Goal: Task Accomplishment & Management: Use online tool/utility

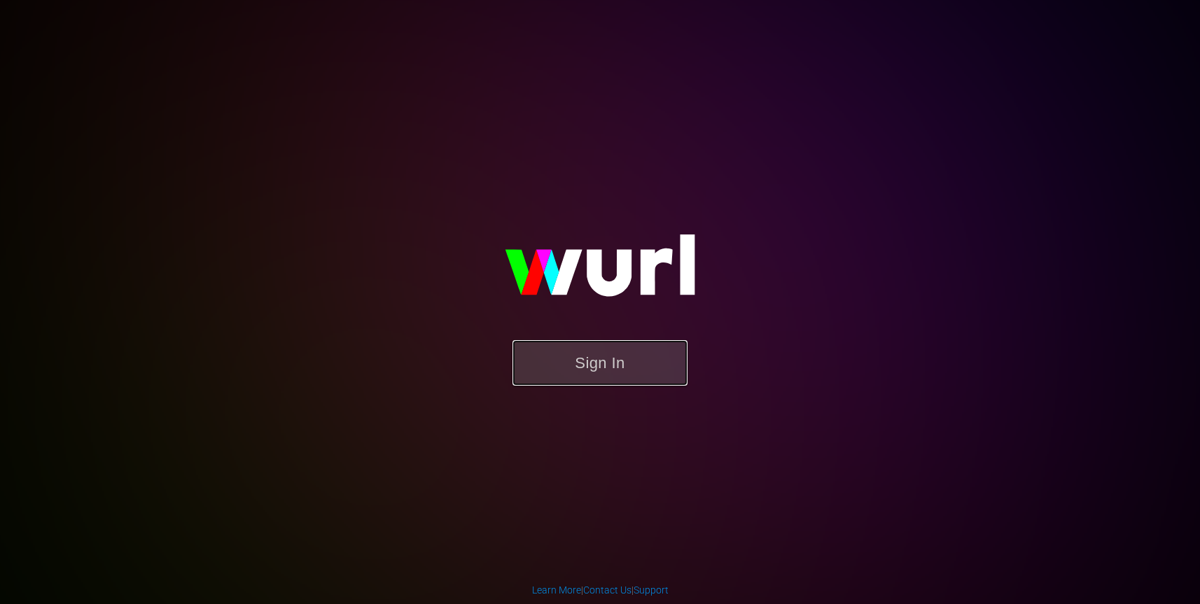
click at [618, 363] on button "Sign In" at bounding box center [600, 363] width 175 height 46
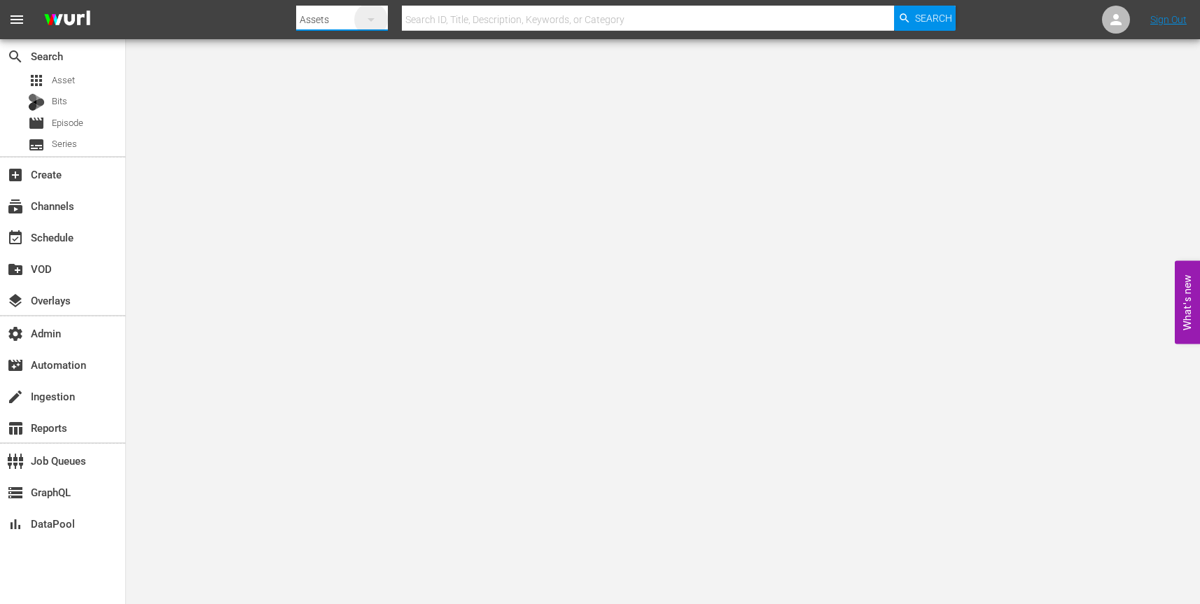
click at [375, 16] on icon "button" at bounding box center [371, 19] width 17 height 17
click at [345, 55] on div "Channels" at bounding box center [341, 59] width 56 height 22
click at [438, 18] on input "text" at bounding box center [648, 20] width 492 height 34
paste input "free_tv_networks_pamgrierssoulflix_1"
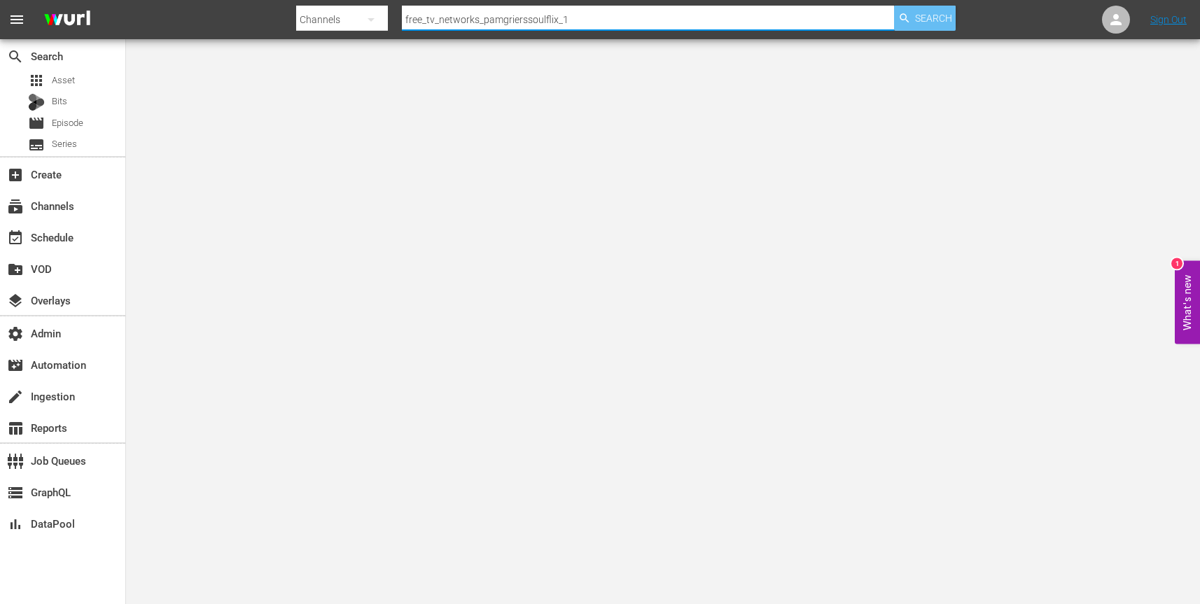
type input "free_tv_networks_pamgrierssoulflix_1"
click at [918, 19] on span "Search" at bounding box center [933, 18] width 37 height 25
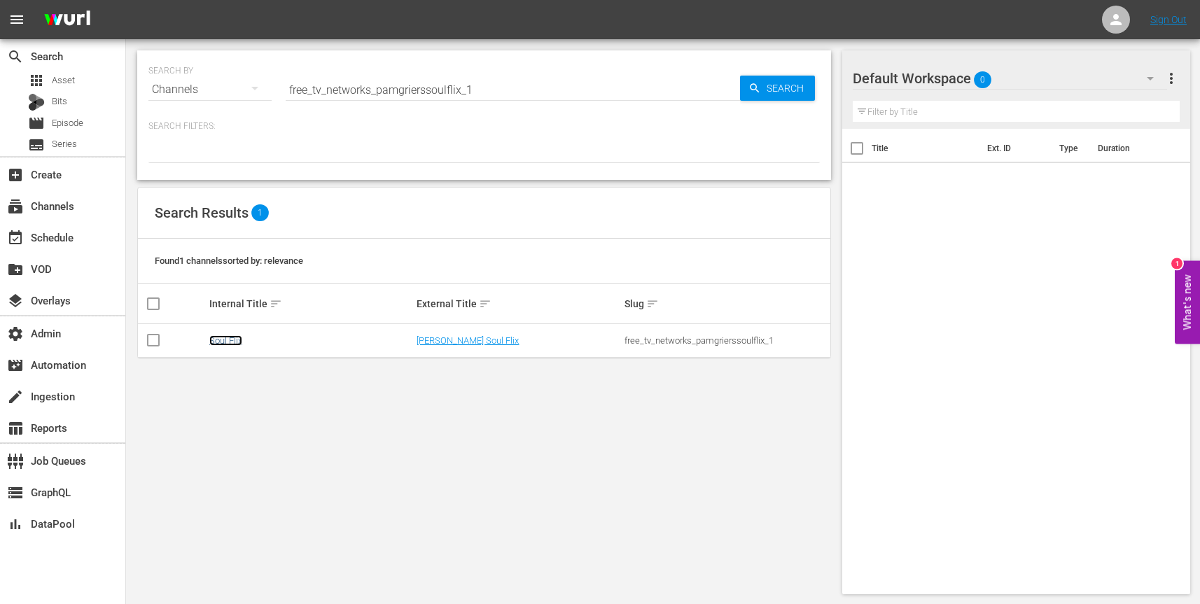
click at [231, 341] on link "Soul Flix" at bounding box center [225, 340] width 33 height 11
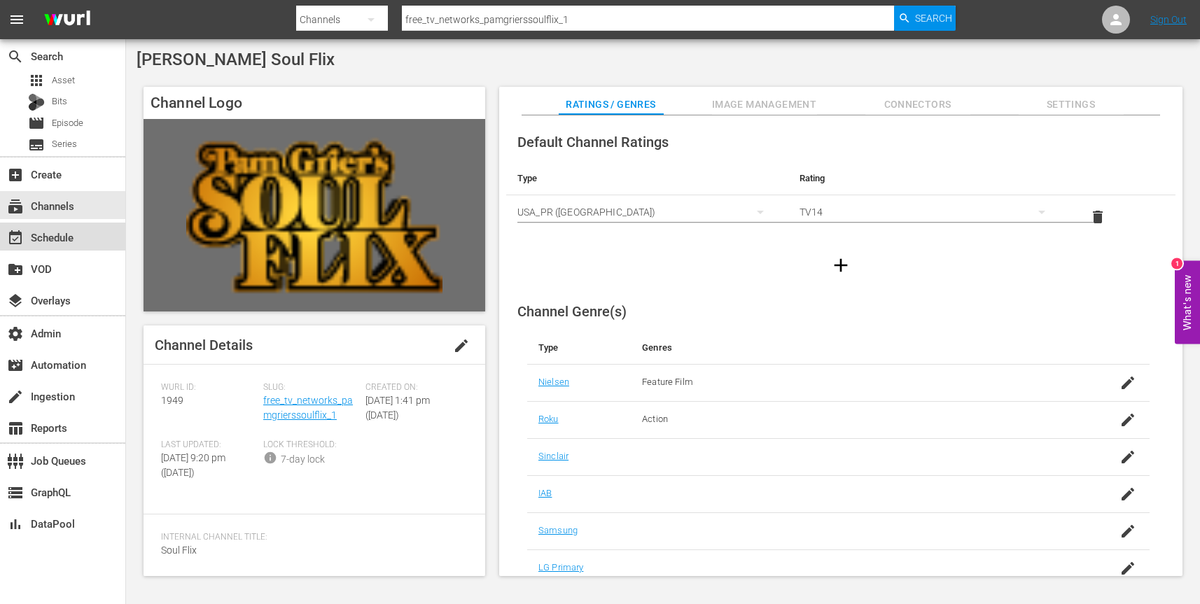
click at [80, 245] on div "event_available Schedule" at bounding box center [62, 237] width 125 height 28
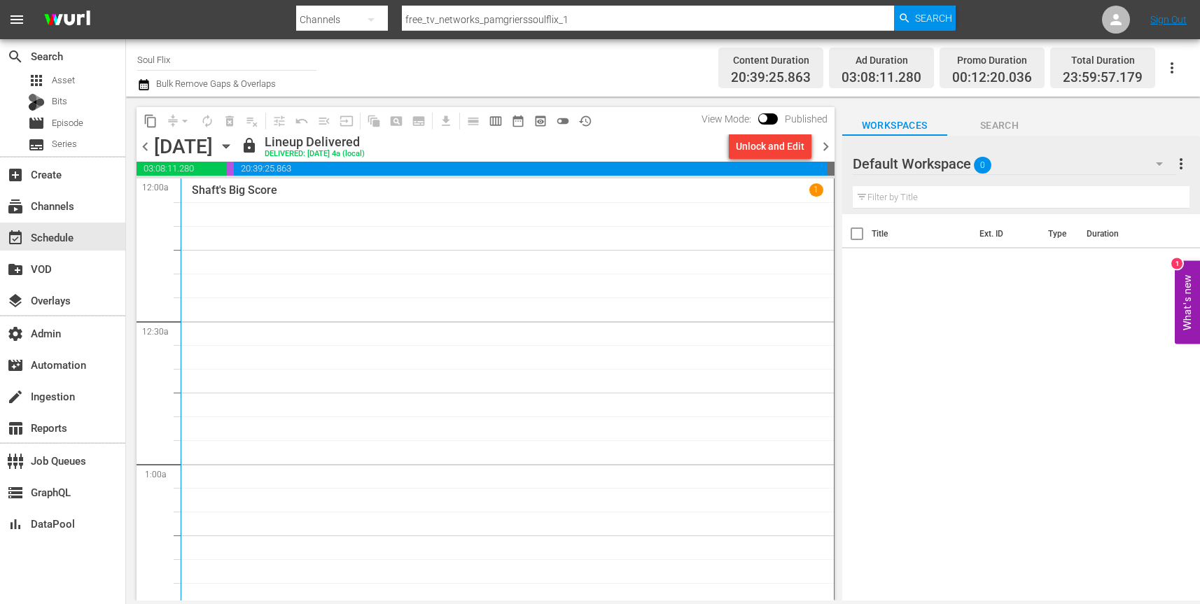
click at [234, 150] on icon "button" at bounding box center [225, 146] width 15 height 15
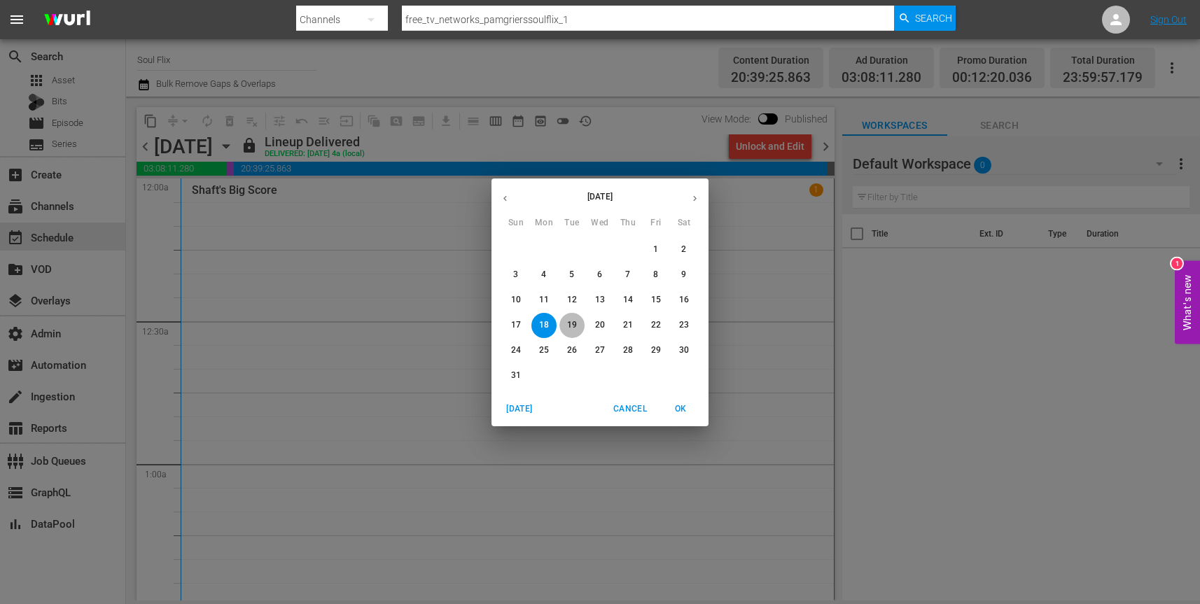
click at [569, 320] on p "19" at bounding box center [572, 325] width 10 height 12
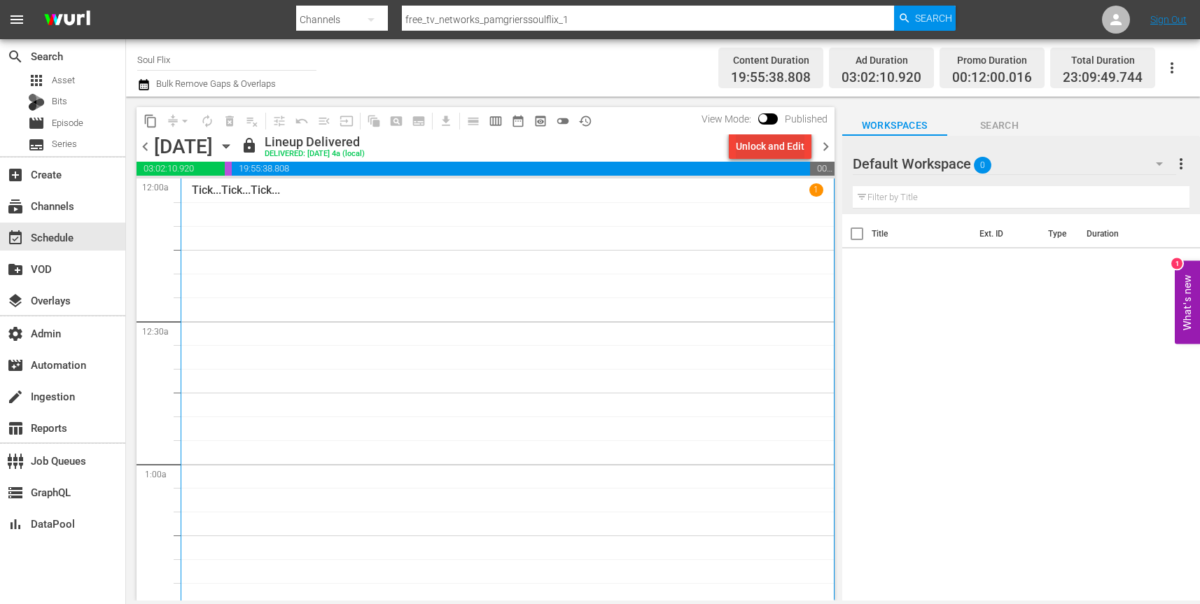
click at [763, 147] on div "Unlock and Edit" at bounding box center [770, 146] width 69 height 25
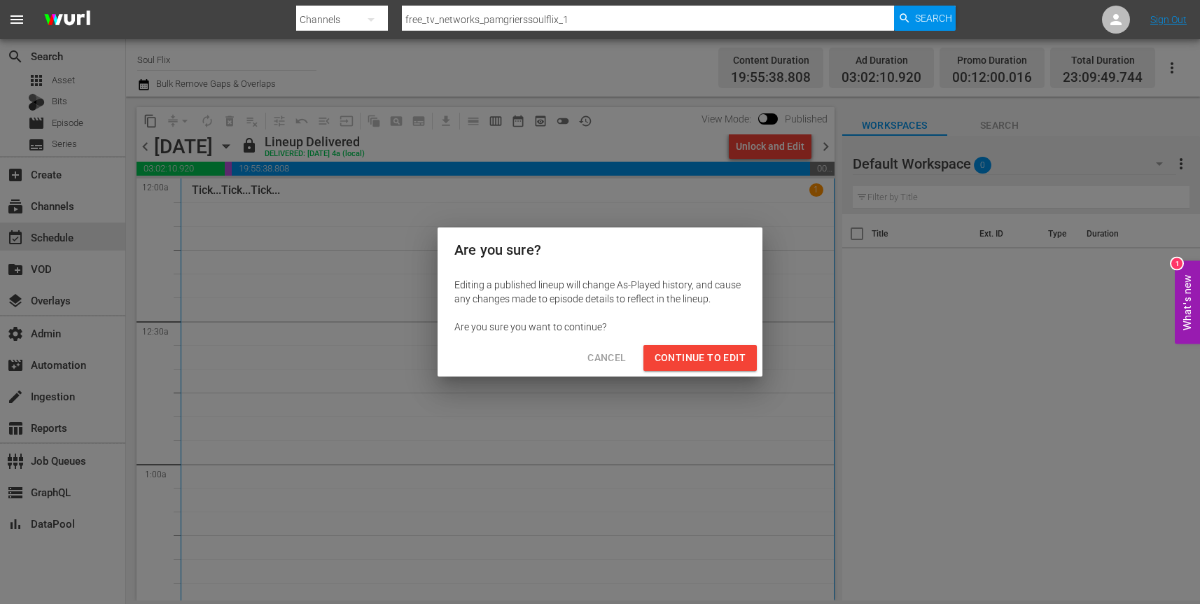
click at [720, 354] on span "Continue to Edit" at bounding box center [700, 358] width 91 height 18
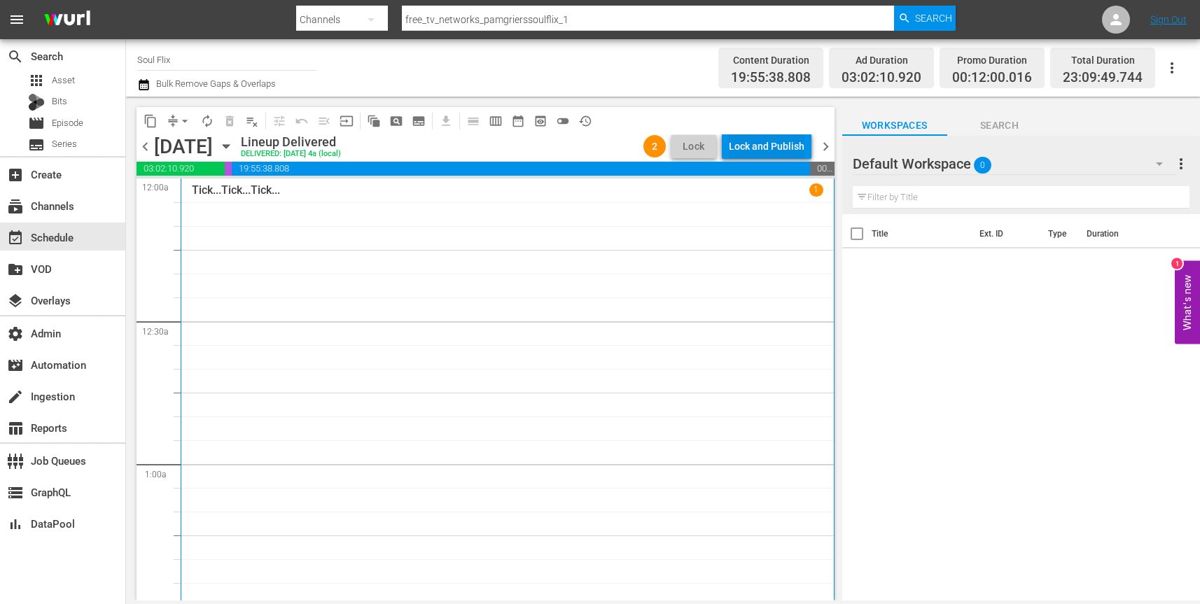
click at [791, 155] on div "Lock and Publish" at bounding box center [767, 146] width 76 height 25
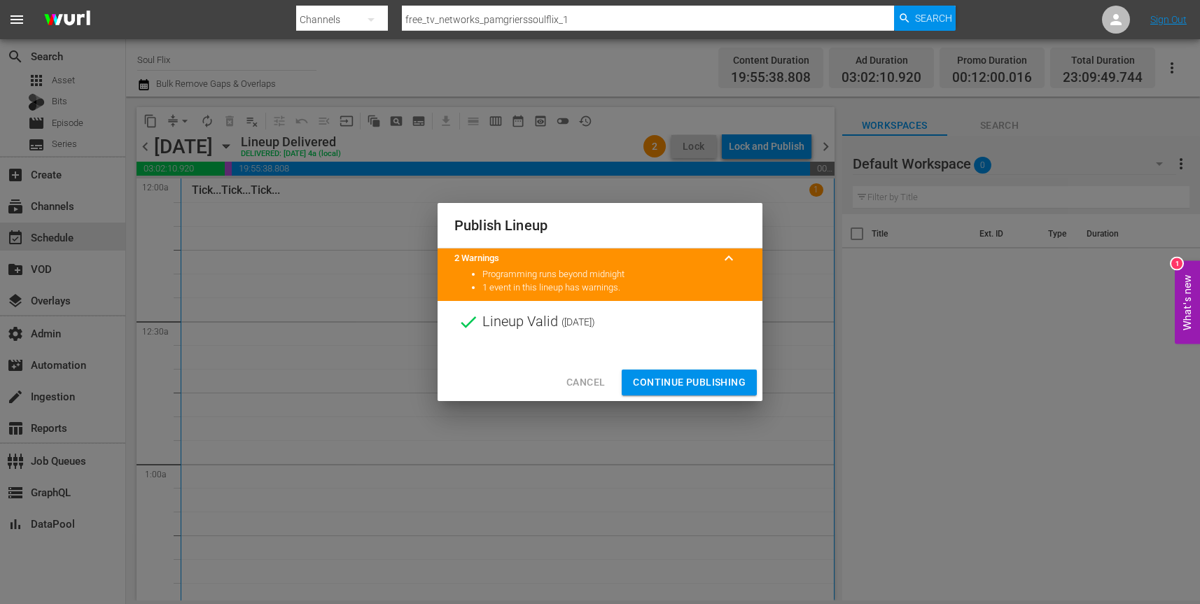
click at [705, 382] on span "Continue Publishing" at bounding box center [689, 383] width 113 height 18
